Goal: Navigation & Orientation: Find specific page/section

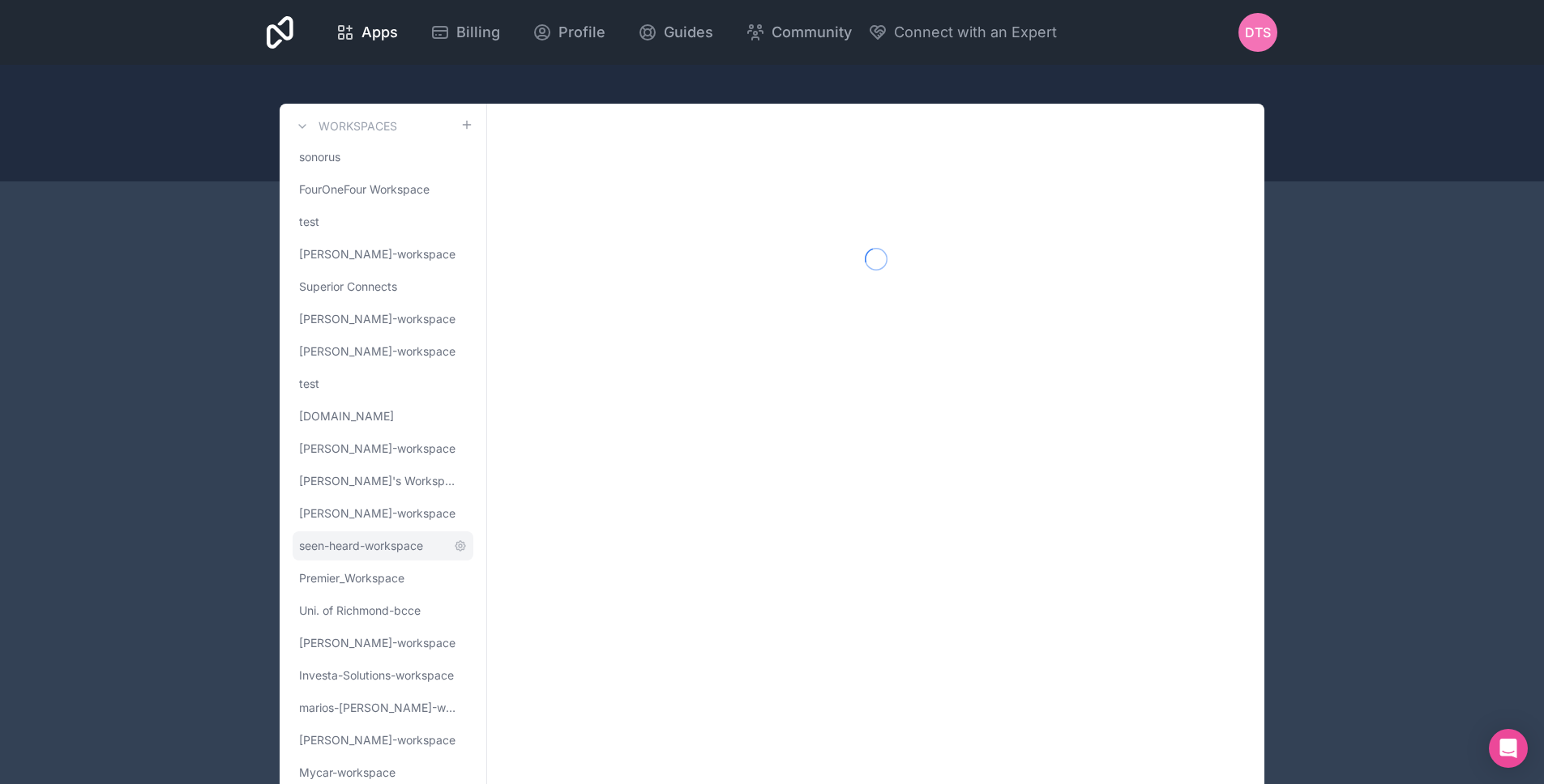
scroll to position [55, 0]
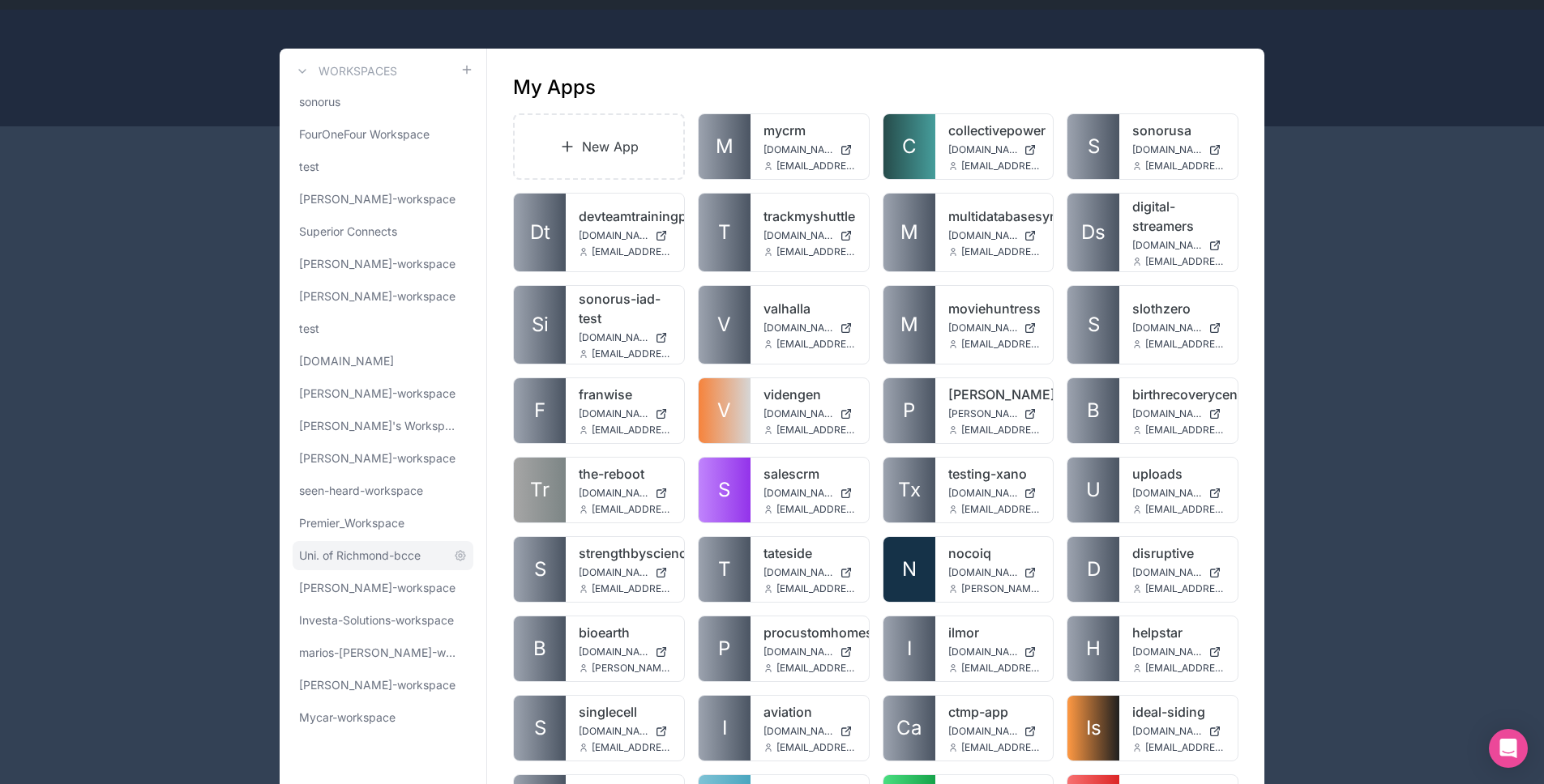
click at [355, 544] on link "Uni. of Richmond-bcce" at bounding box center [383, 555] width 181 height 29
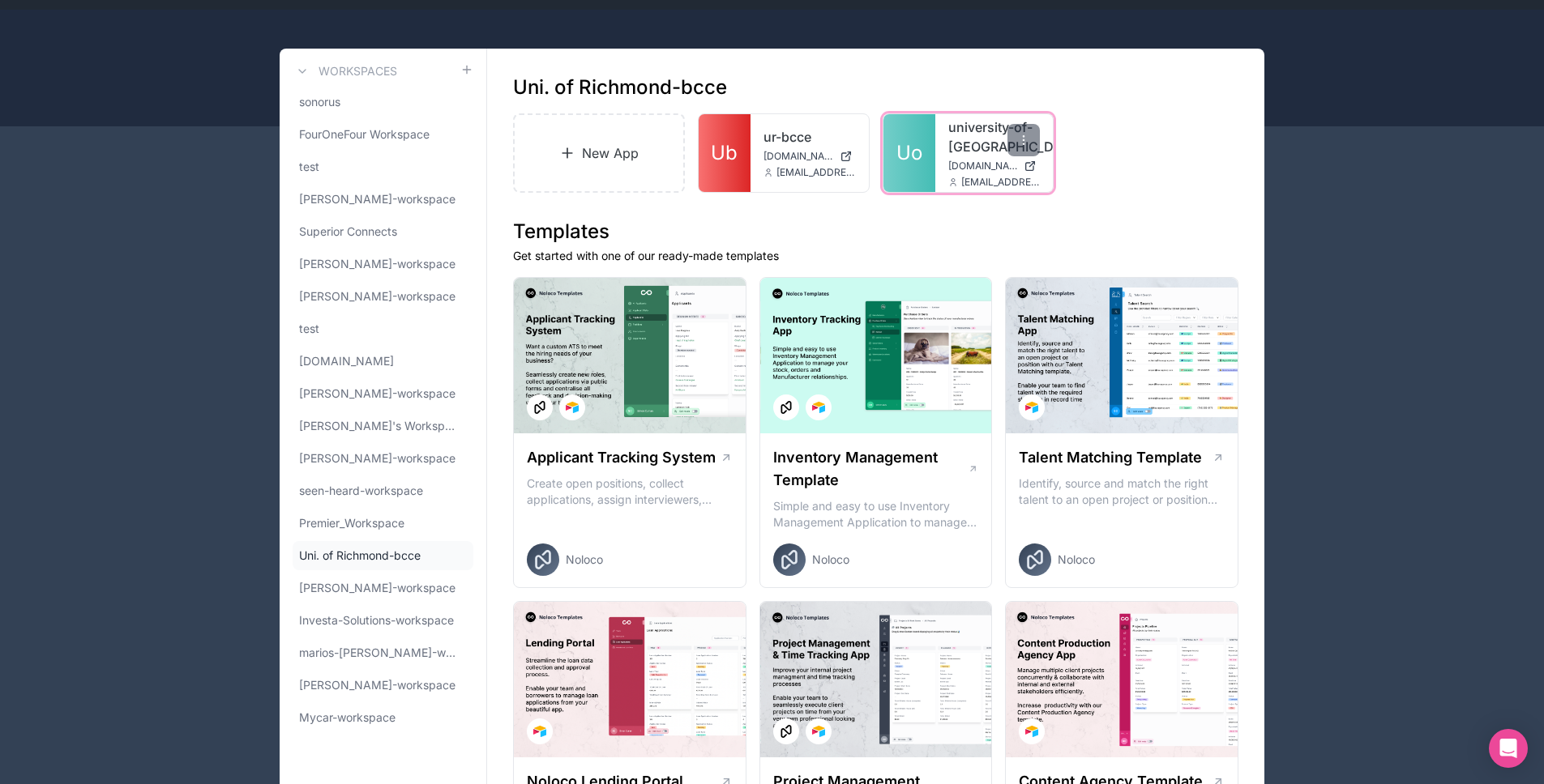
click at [917, 138] on link "Uo" at bounding box center [909, 153] width 52 height 78
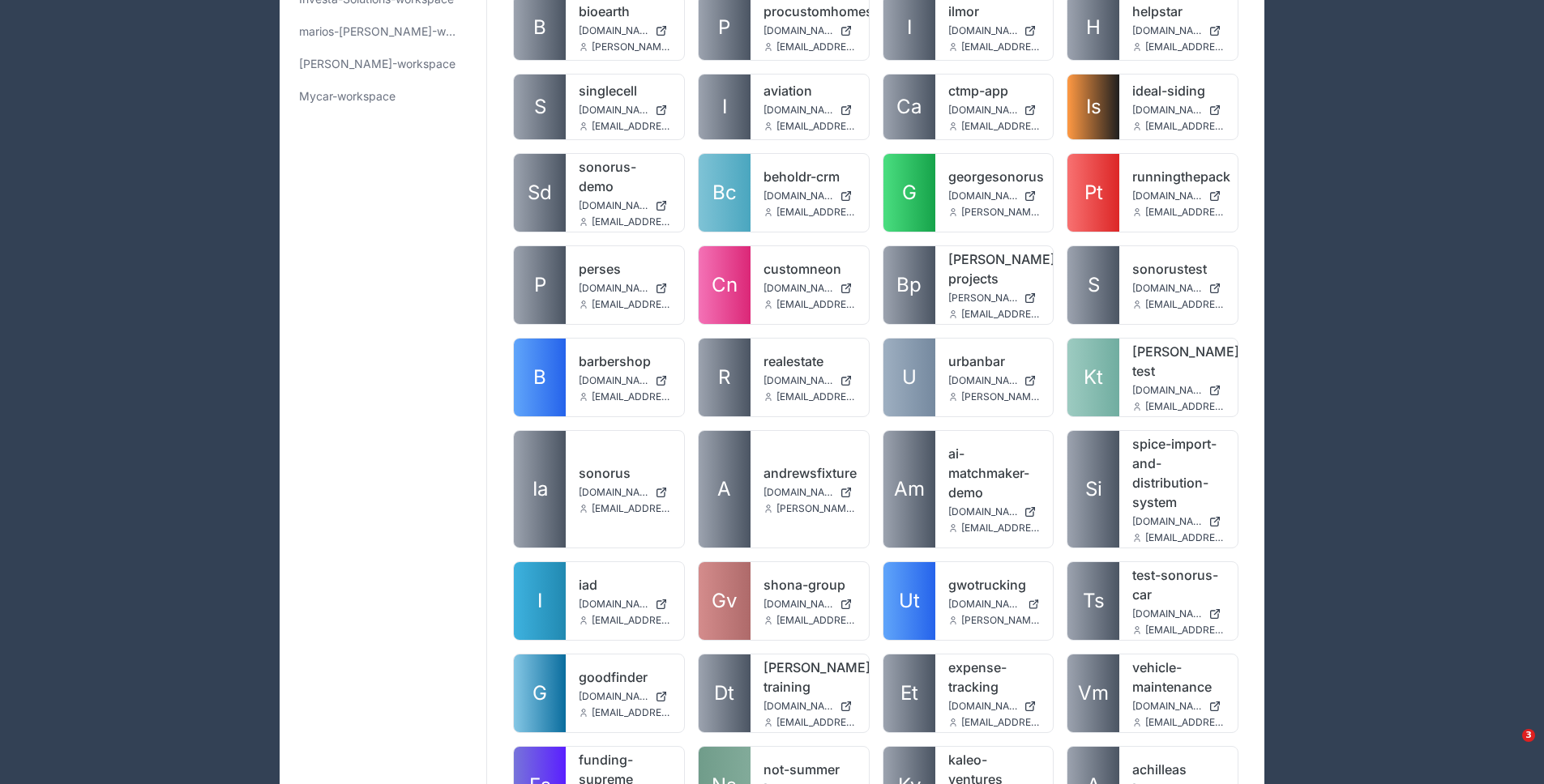
scroll to position [83, 0]
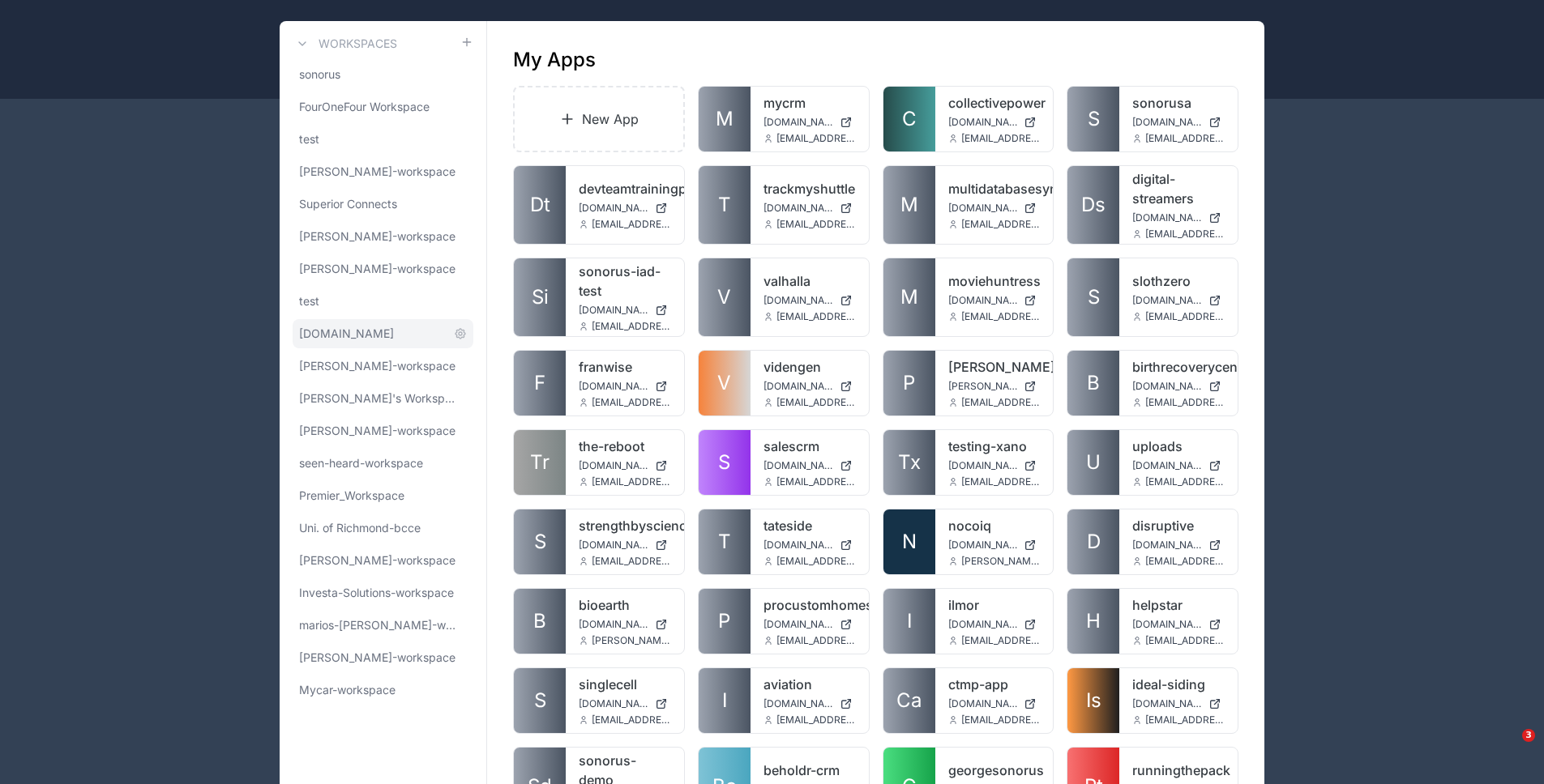
click at [332, 329] on span "[DOMAIN_NAME]" at bounding box center [347, 334] width 95 height 16
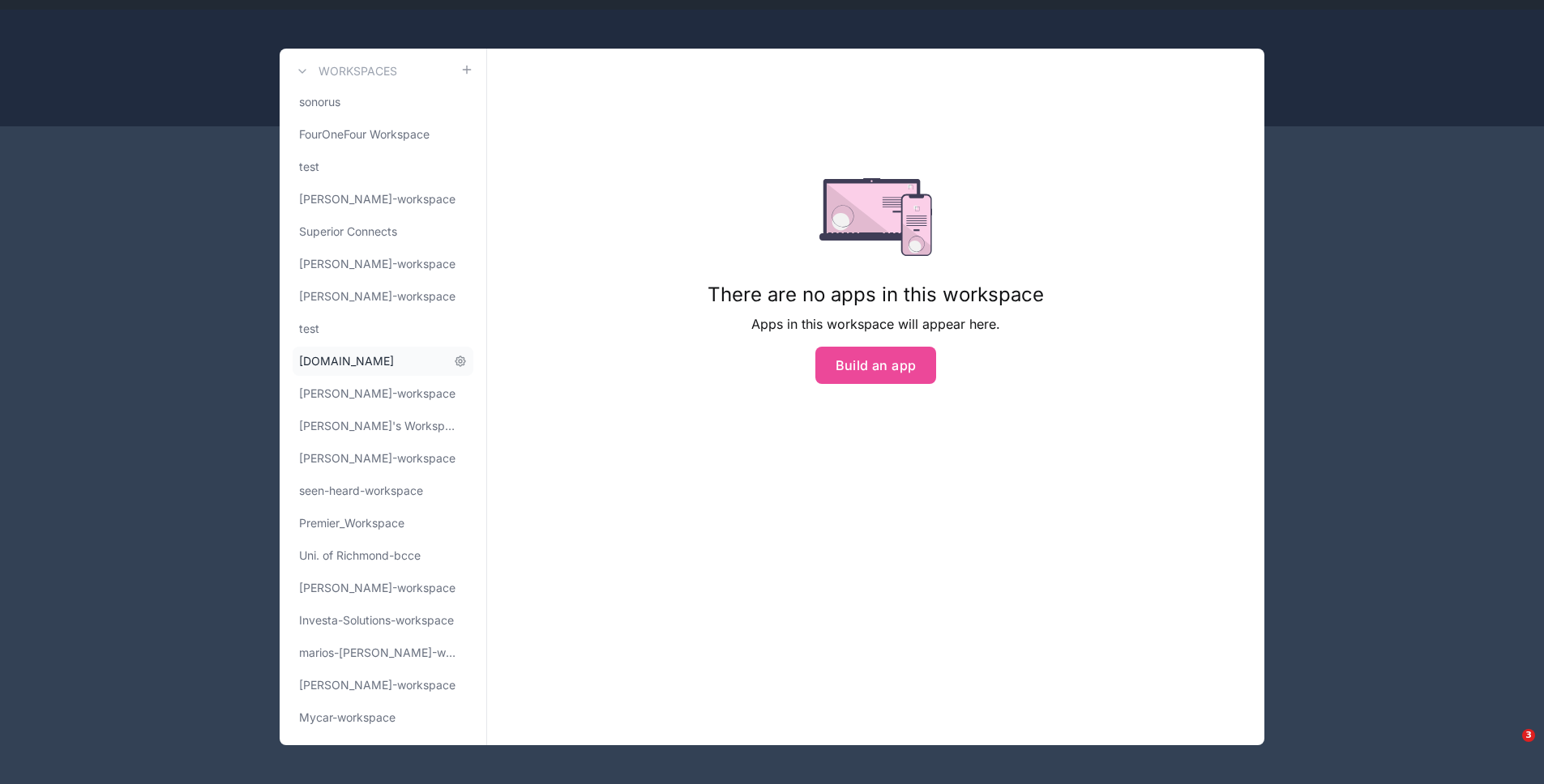
scroll to position [55, 0]
click at [339, 710] on span "Mycar-workspace" at bounding box center [347, 717] width 96 height 16
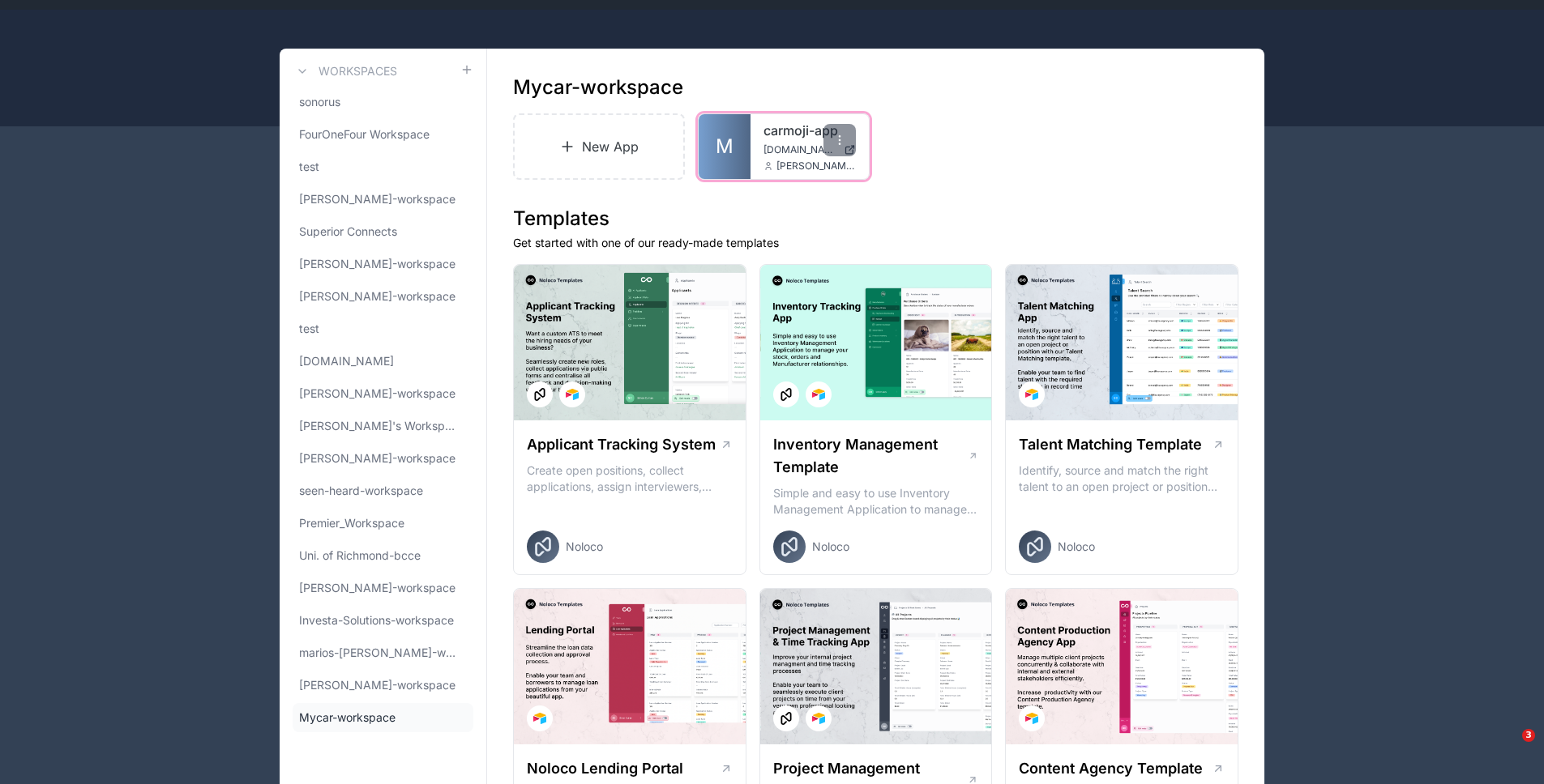
click at [741, 146] on link "M" at bounding box center [724, 146] width 52 height 65
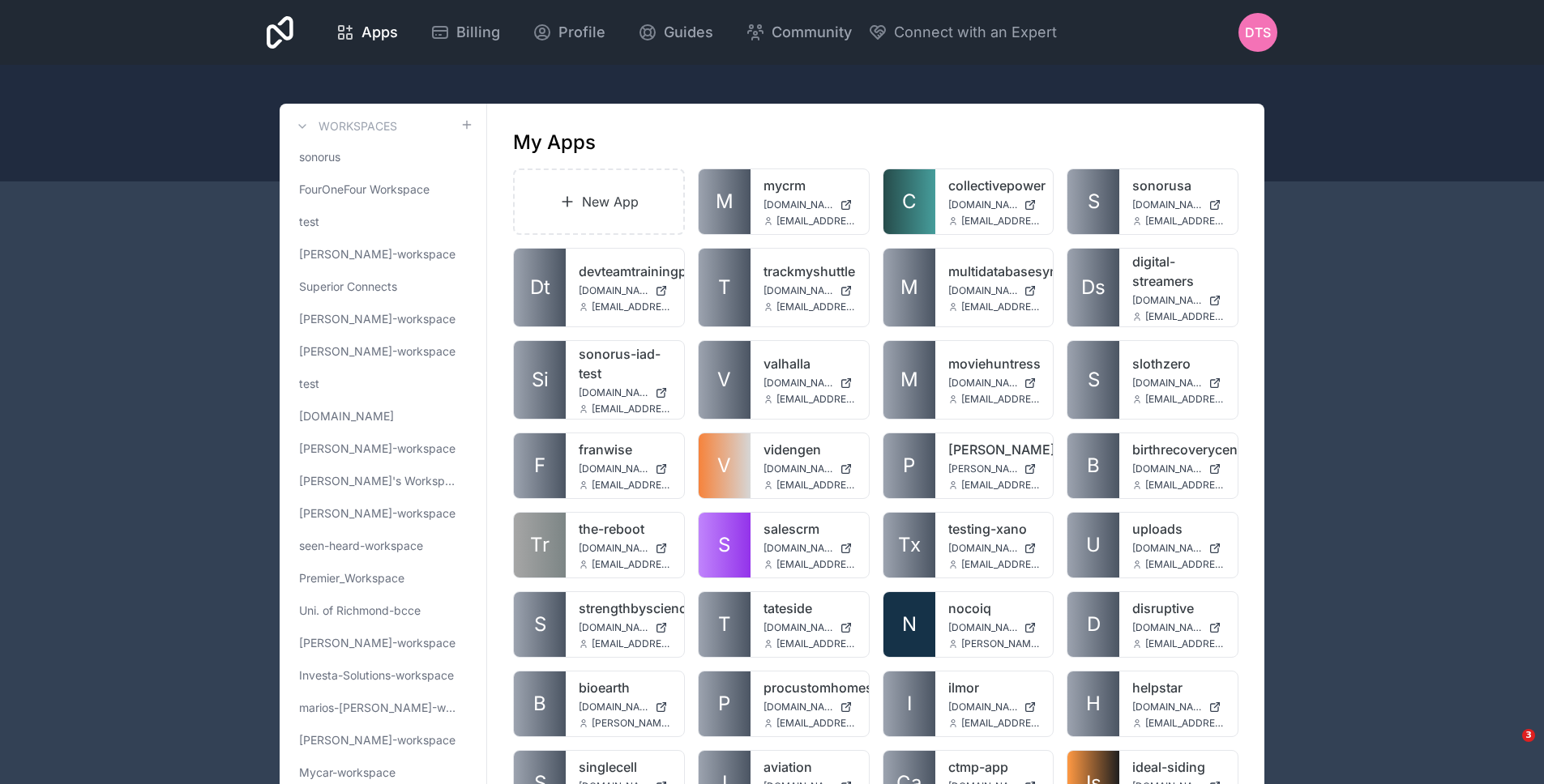
scroll to position [319, 0]
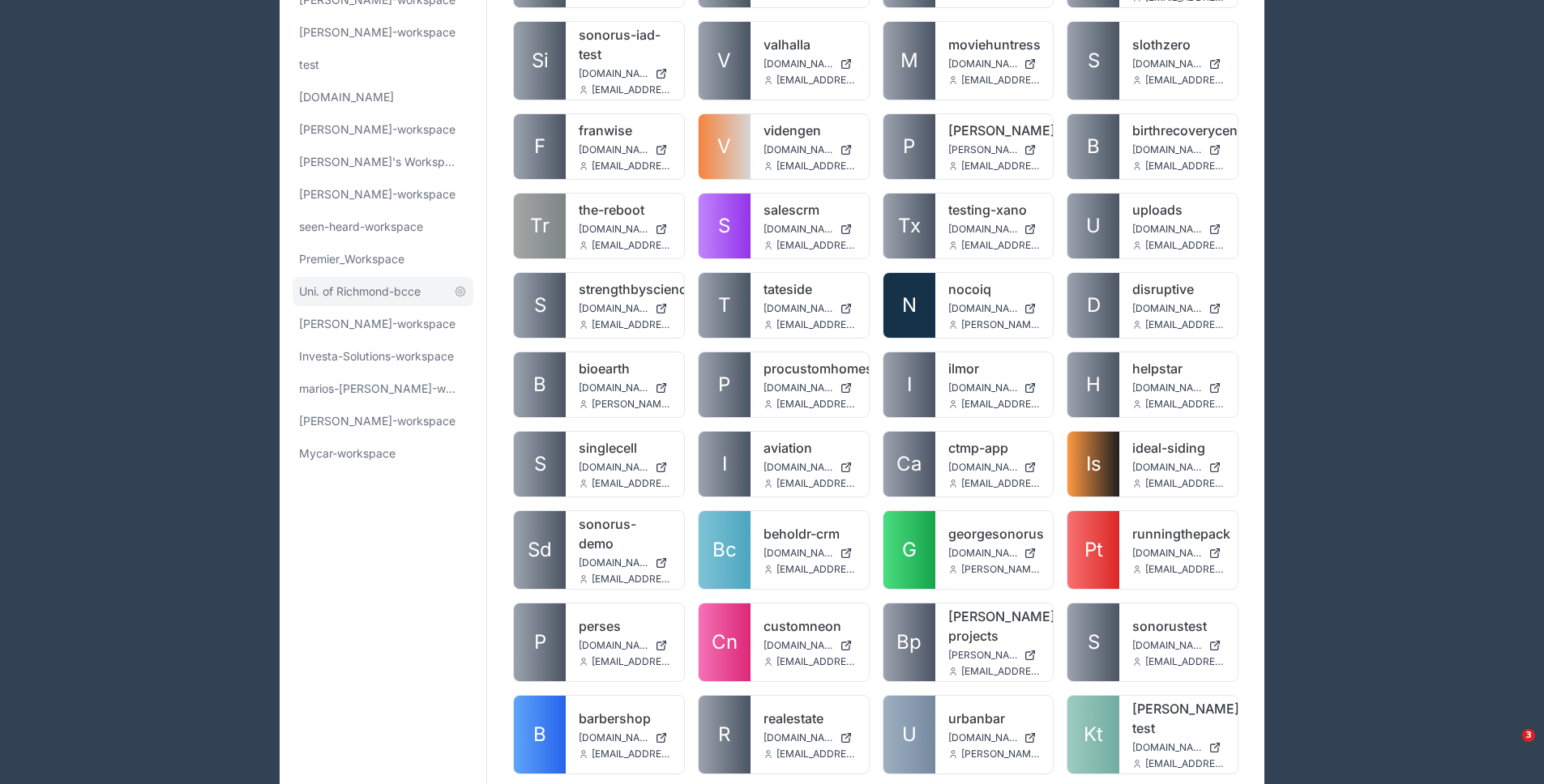
click at [387, 284] on span "Uni. of Richmond-bcce" at bounding box center [360, 291] width 122 height 16
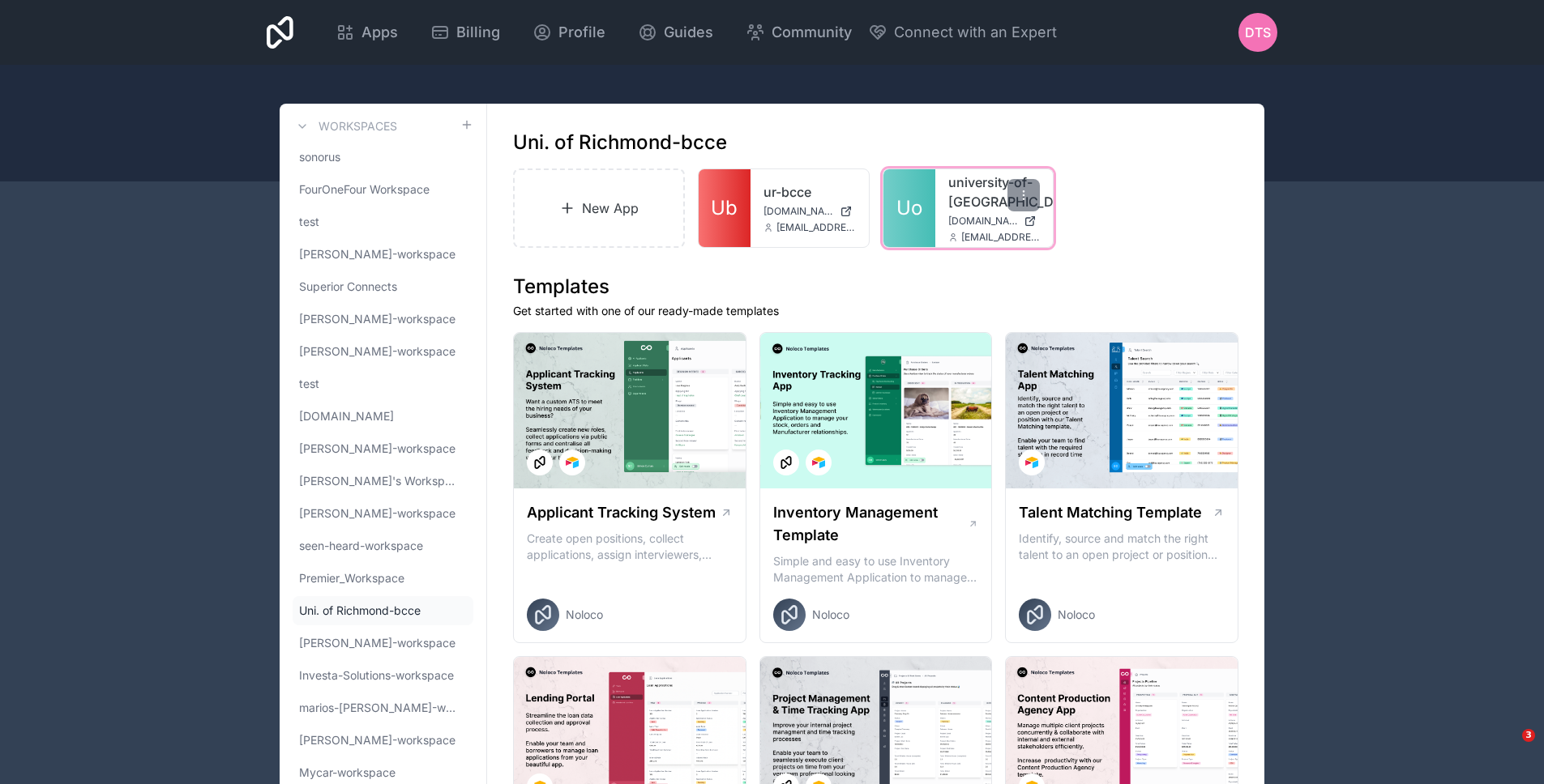
click at [912, 209] on span "Uo" at bounding box center [909, 207] width 26 height 26
